Goal: Task Accomplishment & Management: Manage account settings

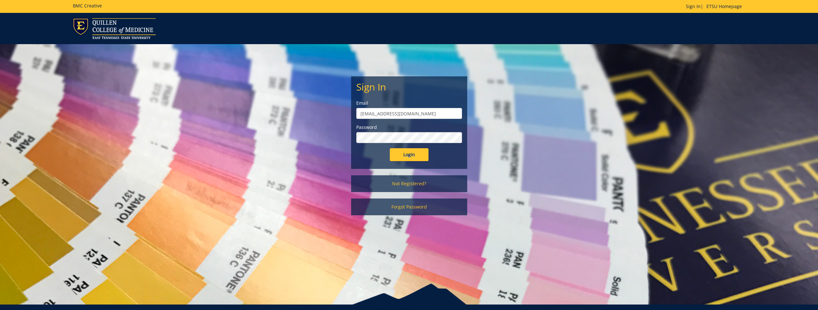
drag, startPoint x: 409, startPoint y: 115, endPoint x: 303, endPoint y: 111, distance: 105.8
click at [303, 111] on div "Sign In Email grindstaffta@etsu.edu Password Login Not Registered? Forgot Passw…" at bounding box center [409, 133] width 377 height 178
type input "cunninghamsf@etsu"
click at [390, 148] on input "Login" at bounding box center [409, 154] width 39 height 13
